Goal: Check status: Check status

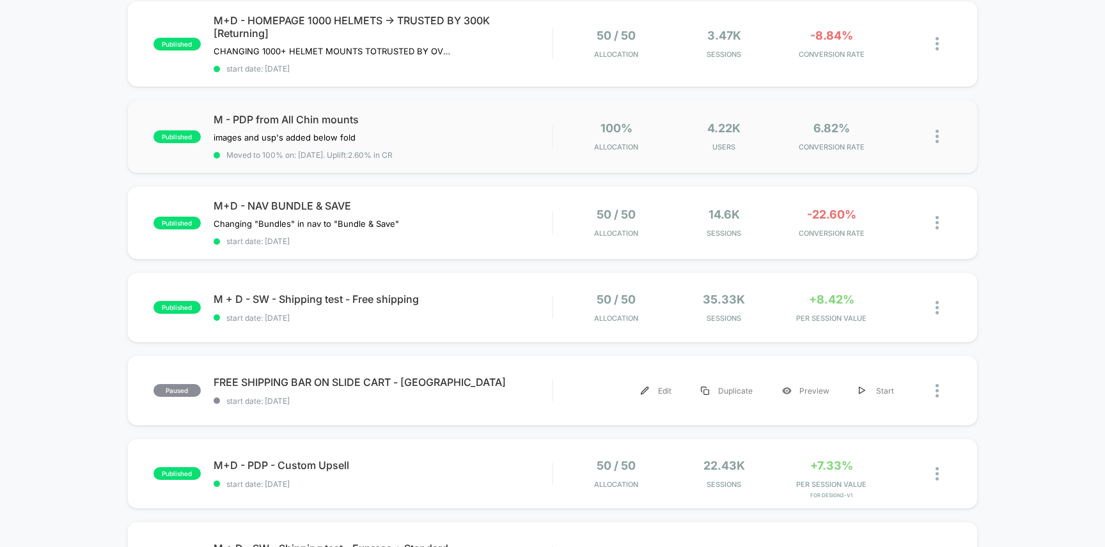
scroll to position [259, 0]
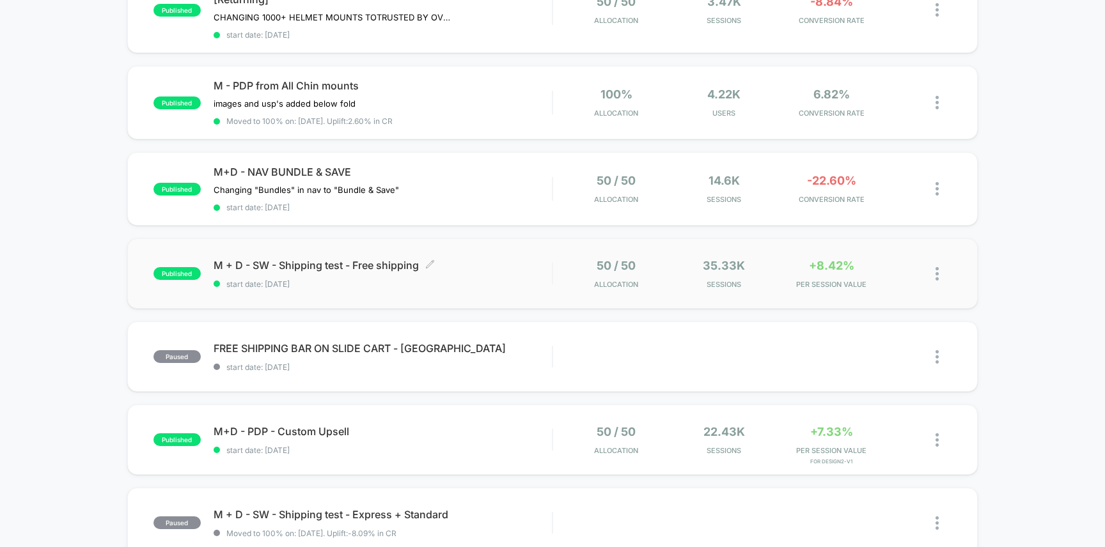
click at [481, 267] on span "M + D - SW - Shipping test - Free shipping Click to edit experience details" at bounding box center [383, 265] width 339 height 13
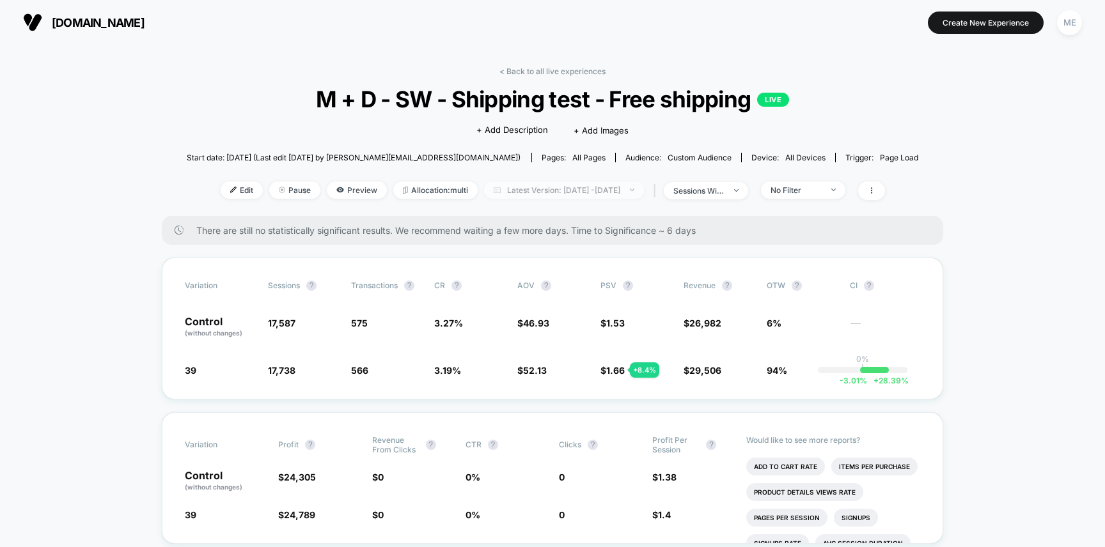
click at [588, 185] on span "Latest Version: [DATE] - [DATE]" at bounding box center [564, 190] width 160 height 17
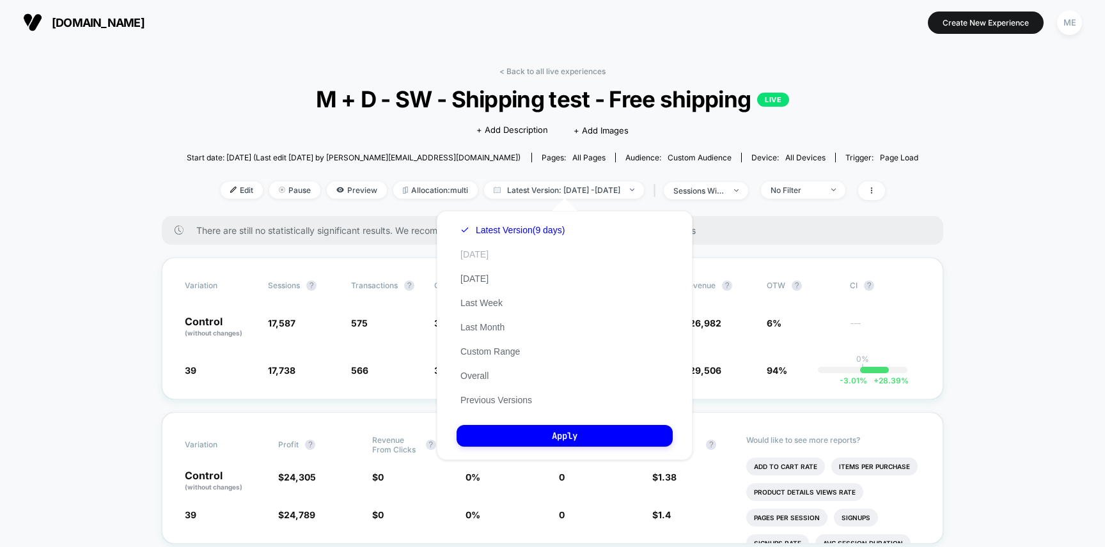
click at [471, 250] on button "[DATE]" at bounding box center [474, 255] width 36 height 12
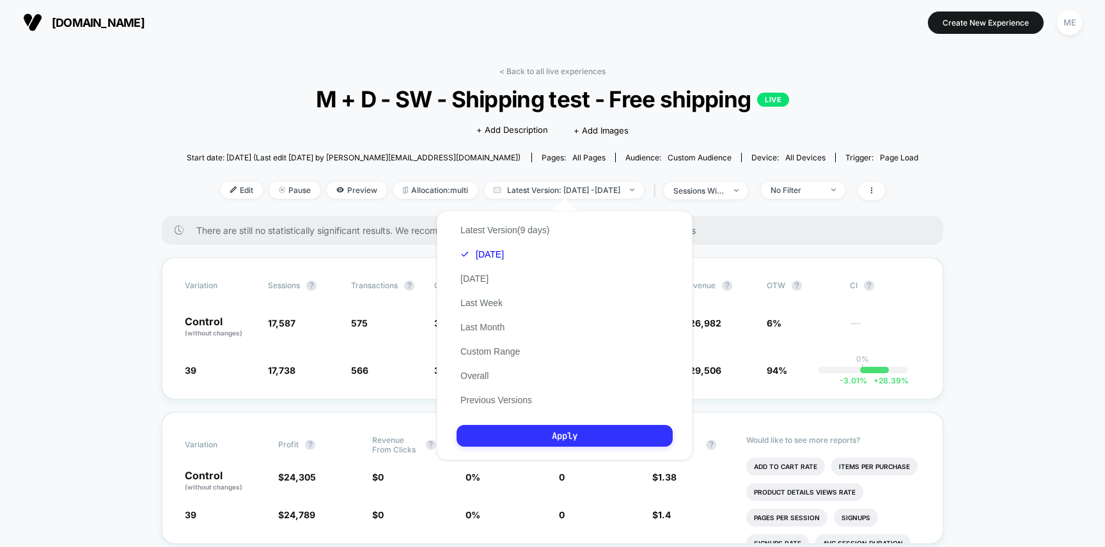
click at [550, 437] on button "Apply" at bounding box center [564, 436] width 216 height 22
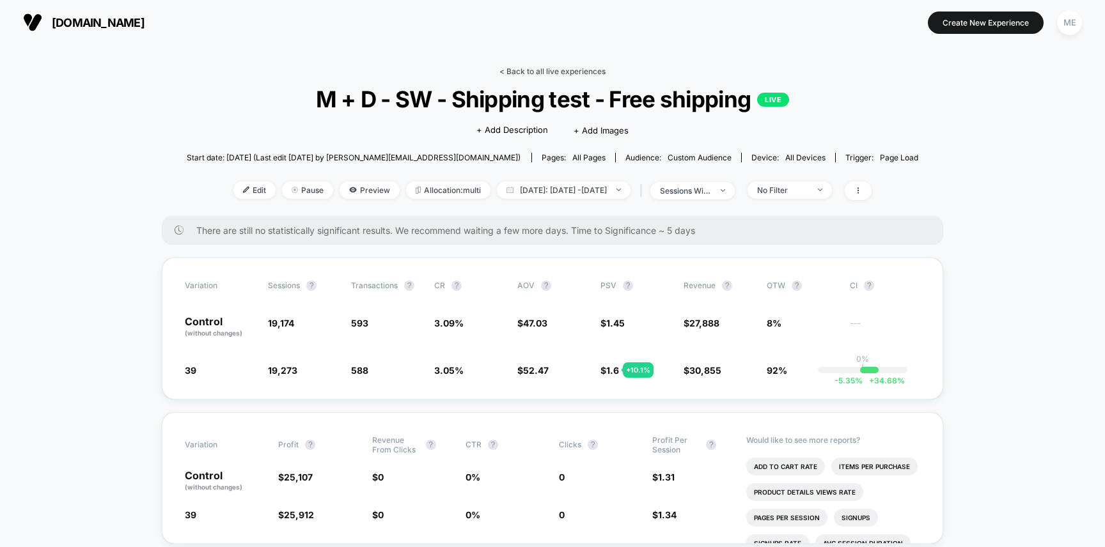
click at [532, 70] on link "< Back to all live experiences" at bounding box center [552, 71] width 106 height 10
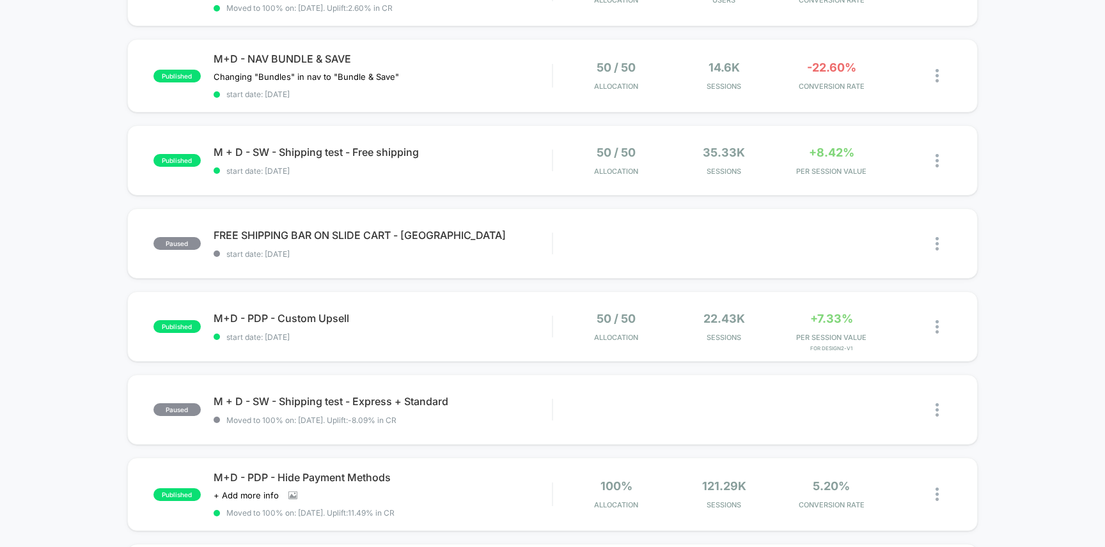
scroll to position [483, 0]
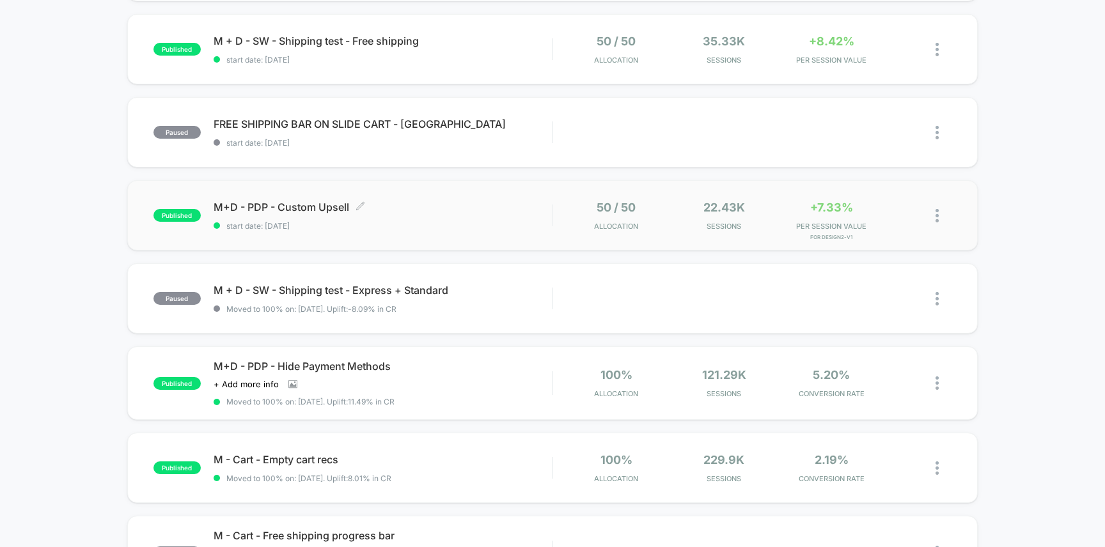
click at [437, 208] on span "M+D - PDP - Custom Upsell Click to edit experience details" at bounding box center [383, 207] width 339 height 13
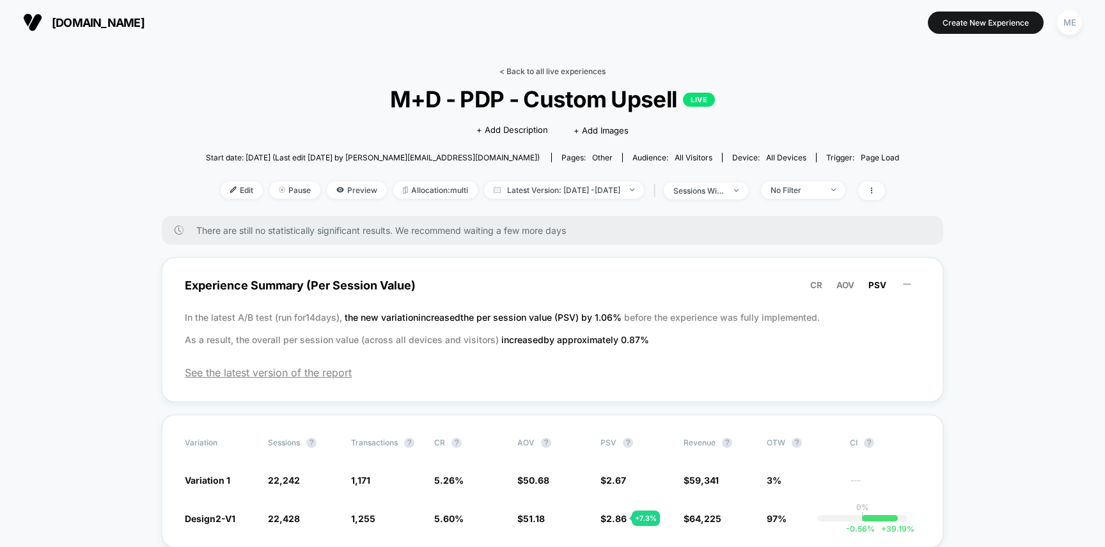
click at [549, 72] on link "< Back to all live experiences" at bounding box center [552, 71] width 106 height 10
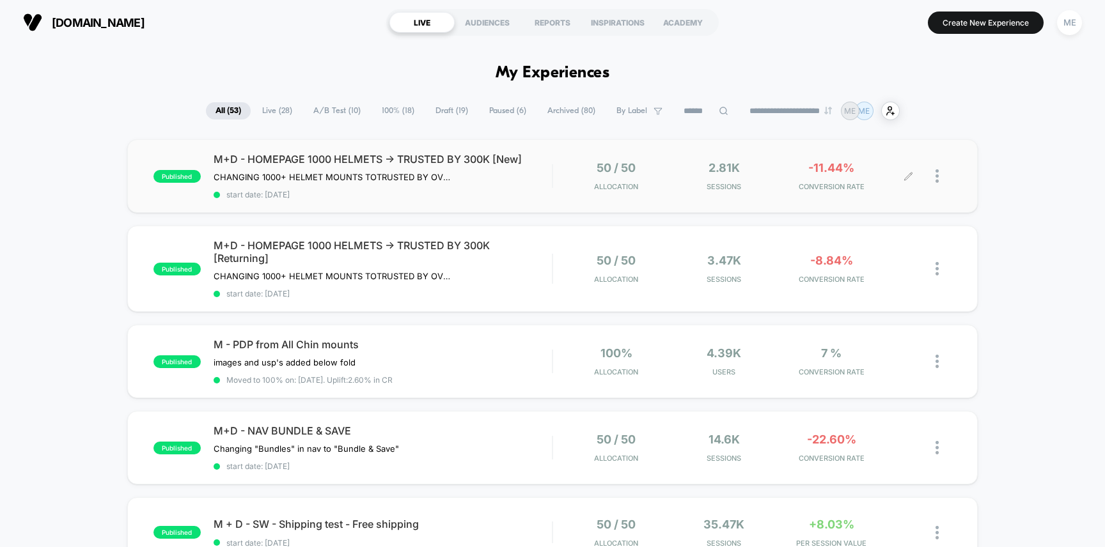
scroll to position [22, 0]
